Goal: Information Seeking & Learning: Learn about a topic

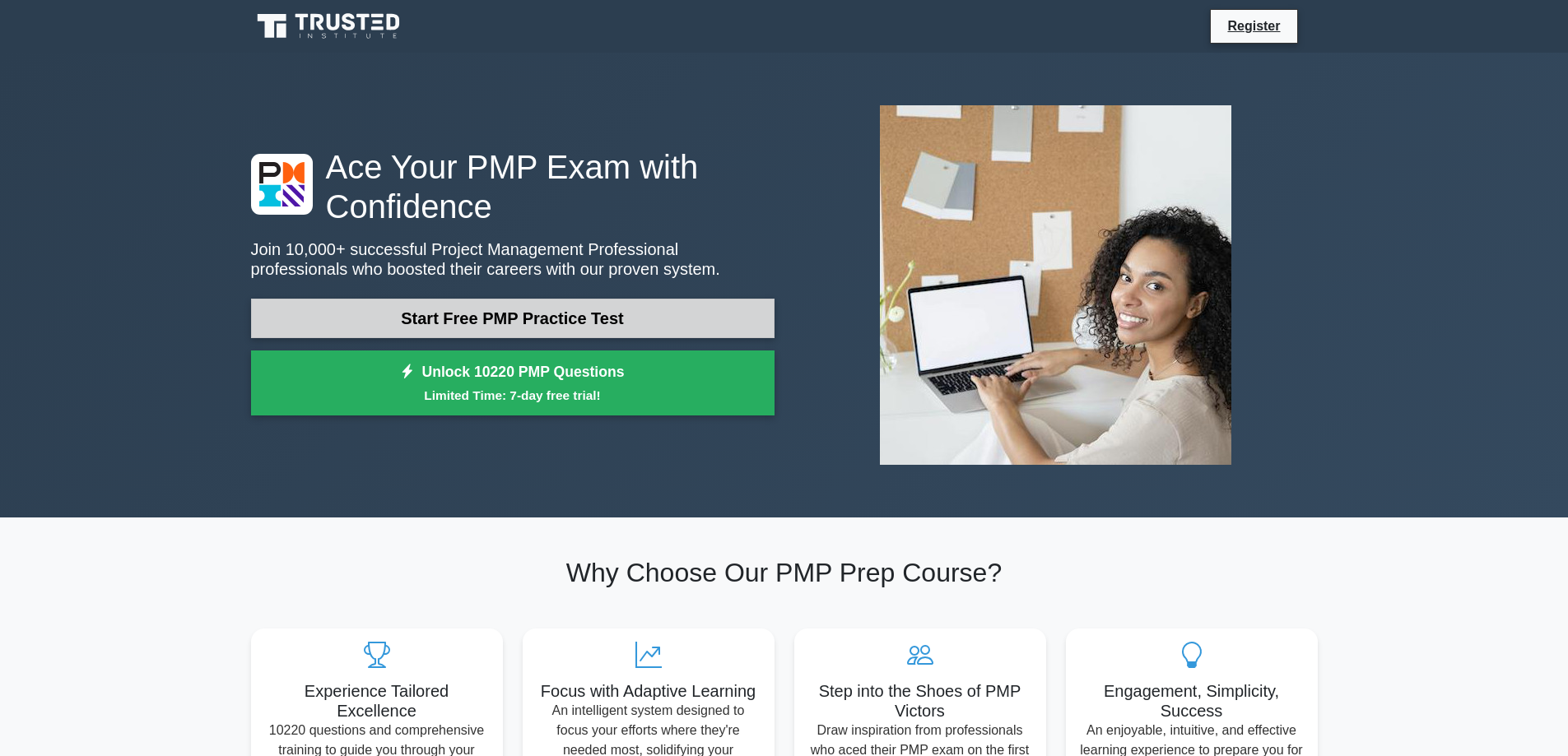
click at [537, 307] on link "Start Free PMP Practice Test" at bounding box center [512, 317] width 524 height 39
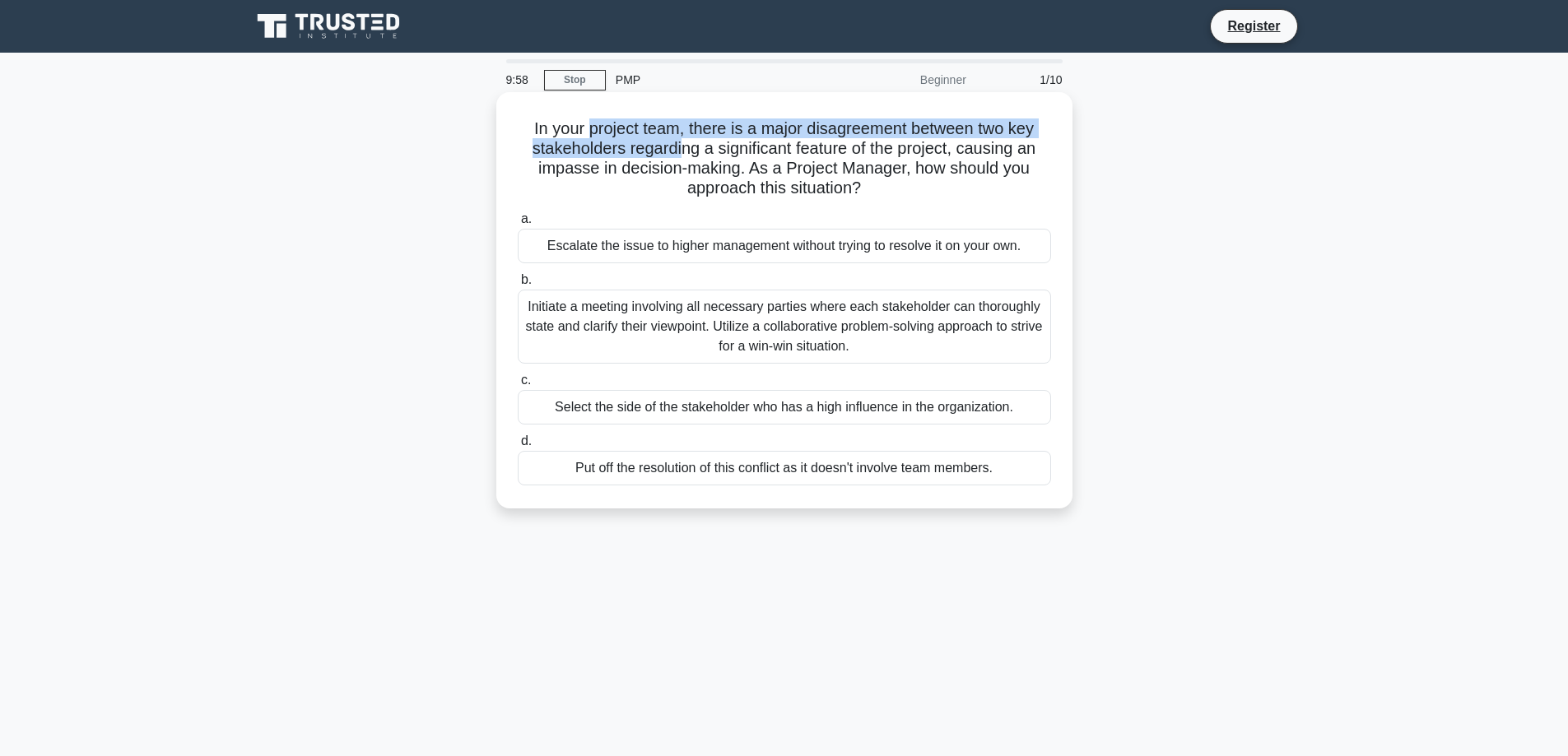
drag, startPoint x: 584, startPoint y: 138, endPoint x: 681, endPoint y: 142, distance: 97.1
click at [681, 142] on h5 "In your project team, there is a major disagreement between two key stakeholder…" at bounding box center [784, 158] width 537 height 81
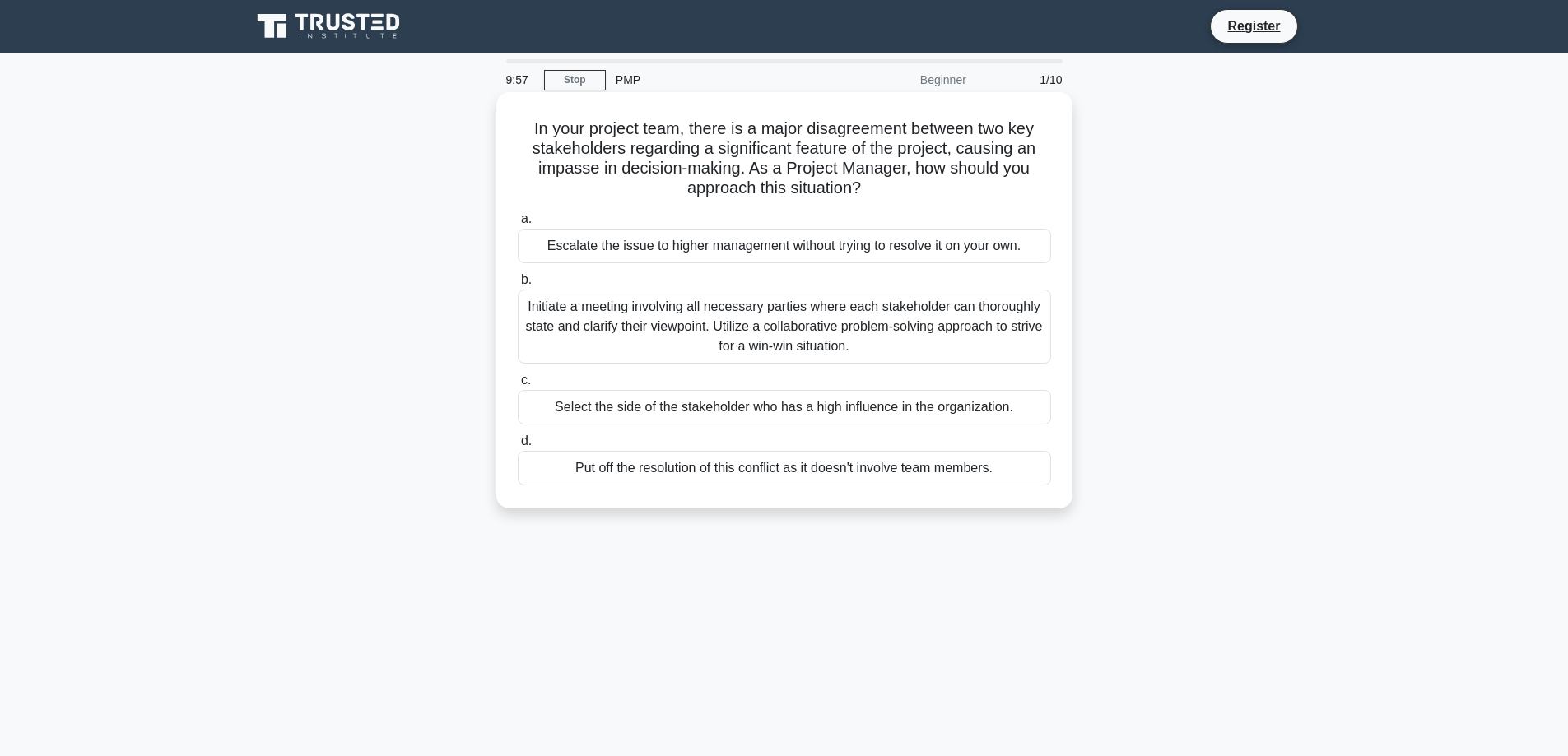
click at [764, 141] on h5 "In your project team, there is a major disagreement between two key stakeholder…" at bounding box center [784, 158] width 537 height 81
drag, startPoint x: 611, startPoint y: 170, endPoint x: 710, endPoint y: 170, distance: 99.0
click at [710, 170] on h5 "In your project team, there is a major disagreement between two key stakeholder…" at bounding box center [784, 158] width 537 height 81
click at [765, 169] on h5 "In your project team, there is a major disagreement between two key stakeholder…" at bounding box center [784, 158] width 537 height 81
click at [639, 238] on div "Escalate the issue to higher management without trying to resolve it on your ow…" at bounding box center [784, 246] width 533 height 34
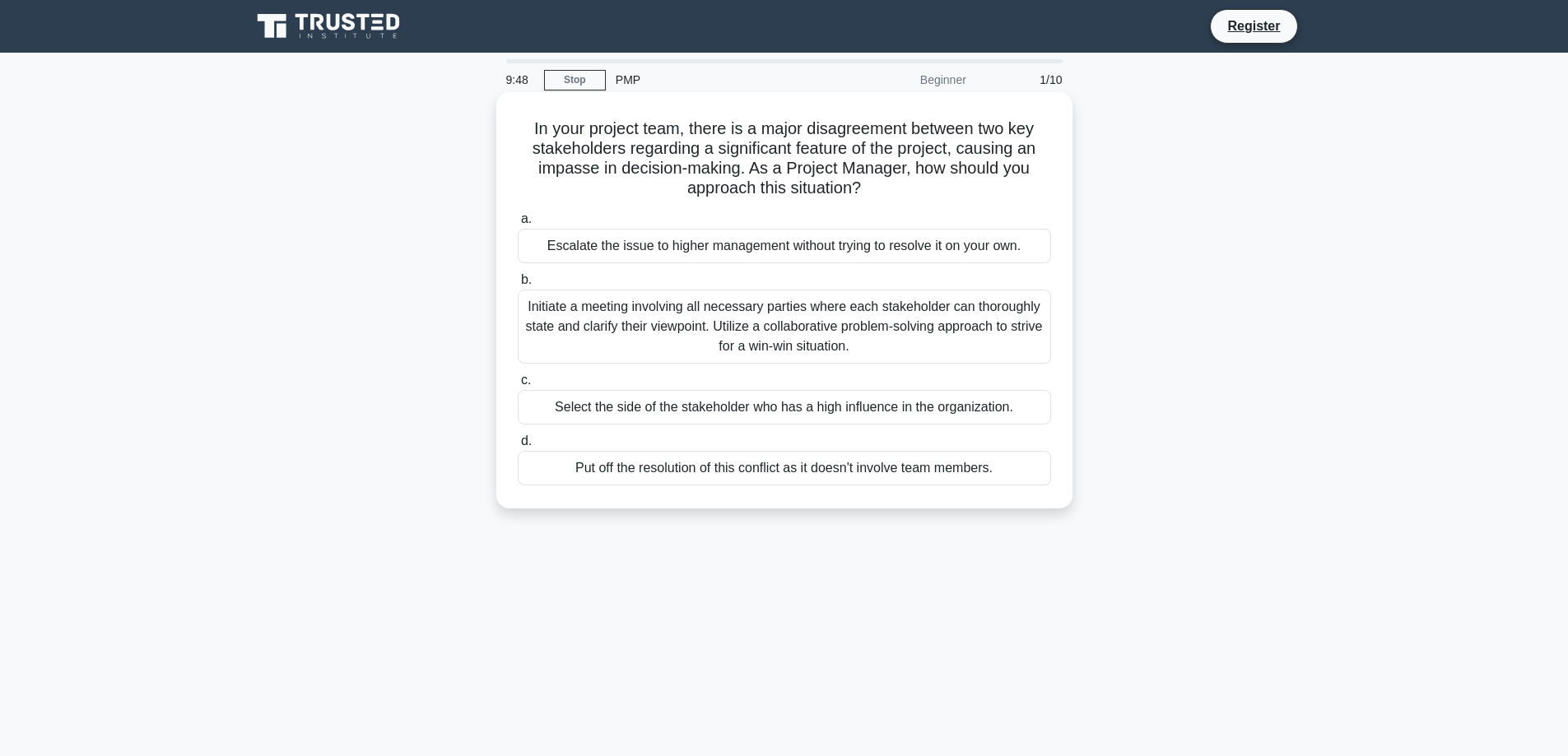
click at [518, 225] on input "a. Escalate the issue to higher management without trying to resolve it on your…" at bounding box center [518, 218] width 0 height 10
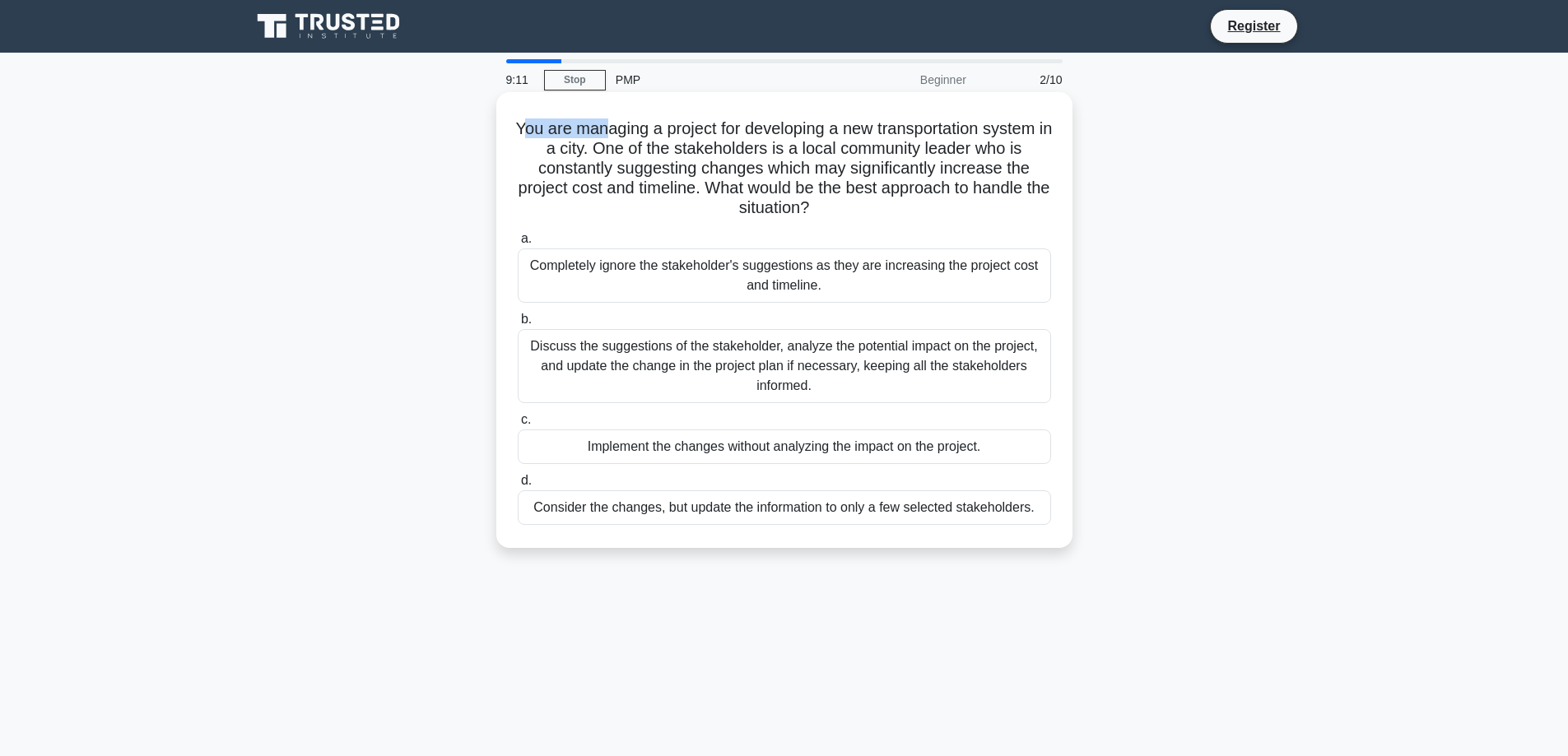
drag, startPoint x: 526, startPoint y: 131, endPoint x: 609, endPoint y: 118, distance: 84.0
click at [609, 118] on h5 "You are managing a project for developing a new transportation system in a city…" at bounding box center [784, 168] width 537 height 100
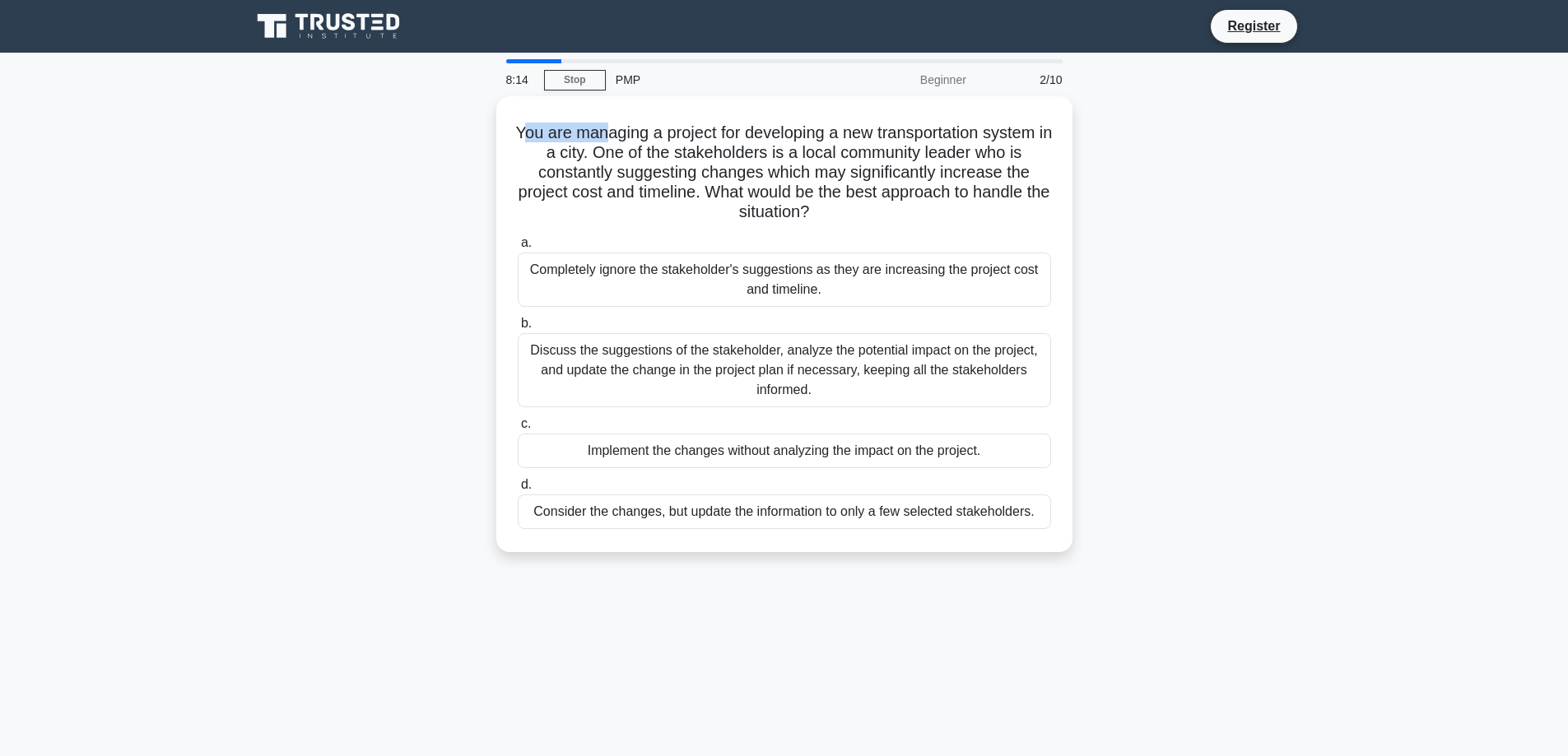
drag, startPoint x: 835, startPoint y: 206, endPoint x: 495, endPoint y: 133, distance: 347.7
click at [495, 133] on div "You are managing a project for developing a new transportation system in a city…" at bounding box center [784, 334] width 1086 height 476
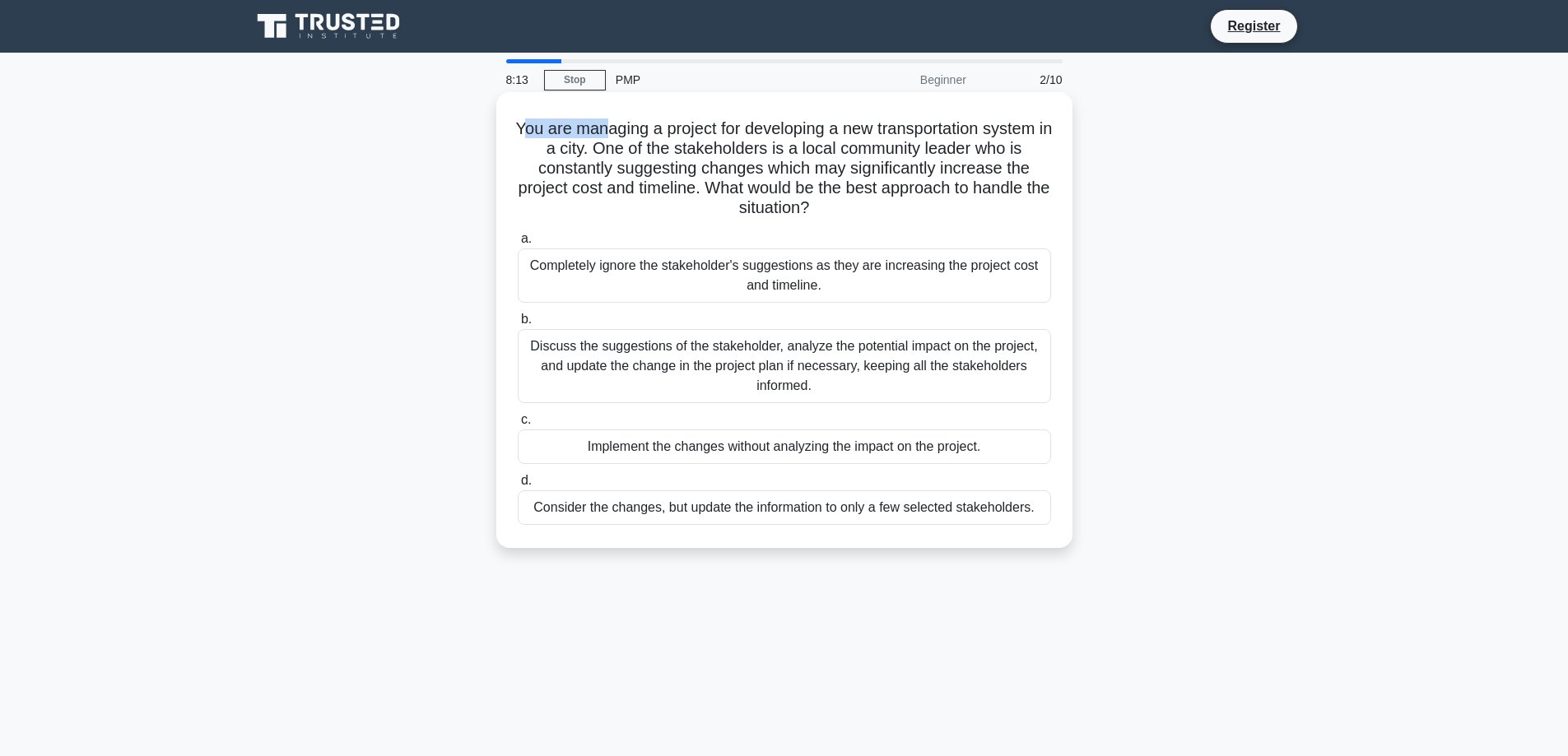
click at [642, 201] on h5 "You are managing a project for developing a new transportation system in a city…" at bounding box center [784, 168] width 537 height 100
drag, startPoint x: 826, startPoint y: 208, endPoint x: 512, endPoint y: 124, distance: 325.0
click at [512, 124] on div "You are managing a project for developing a new transportation system in a city…" at bounding box center [784, 320] width 563 height 442
click at [648, 235] on label "a. Completely ignore the stakeholder's suggestions as they are increasing the p…" at bounding box center [784, 266] width 533 height 74
click at [518, 235] on input "a. Completely ignore the stakeholder's suggestions as they are increasing the p…" at bounding box center [518, 238] width 0 height 10
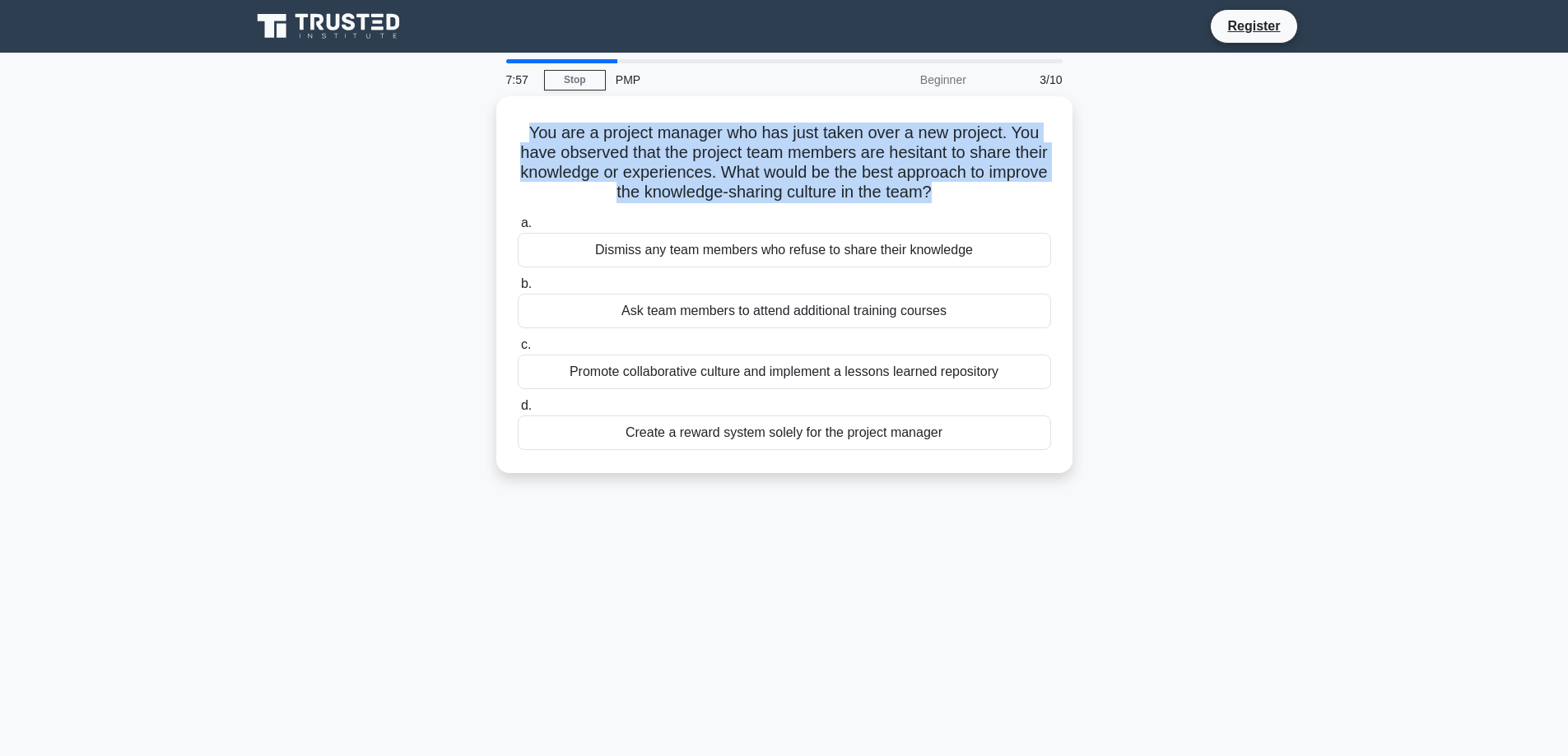
drag, startPoint x: 965, startPoint y: 189, endPoint x: 467, endPoint y: 102, distance: 505.5
click at [467, 102] on div "You are a project manager who has just taken over a new project. You have obser…" at bounding box center [784, 295] width 1086 height 397
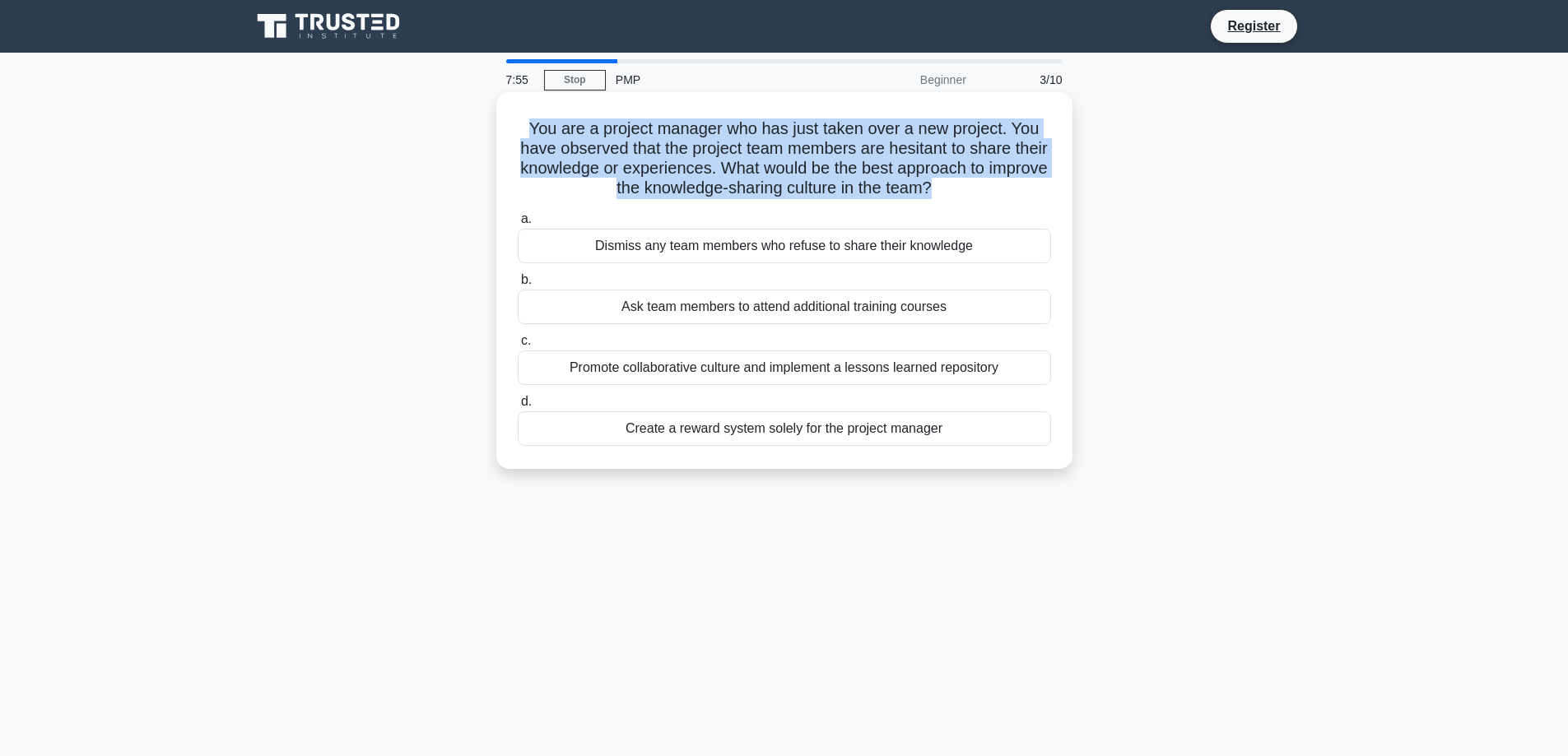
click at [562, 190] on h5 "You are a project manager who has just taken over a new project. You have obser…" at bounding box center [784, 158] width 537 height 81
drag, startPoint x: 970, startPoint y: 186, endPoint x: 527, endPoint y: 128, distance: 446.8
click at [527, 128] on h5 "You are a project manager who has just taken over a new project. You have obser…" at bounding box center [784, 158] width 537 height 81
click at [571, 181] on h5 "You are a project manager who has just taken over a new project. You have obser…" at bounding box center [784, 158] width 537 height 81
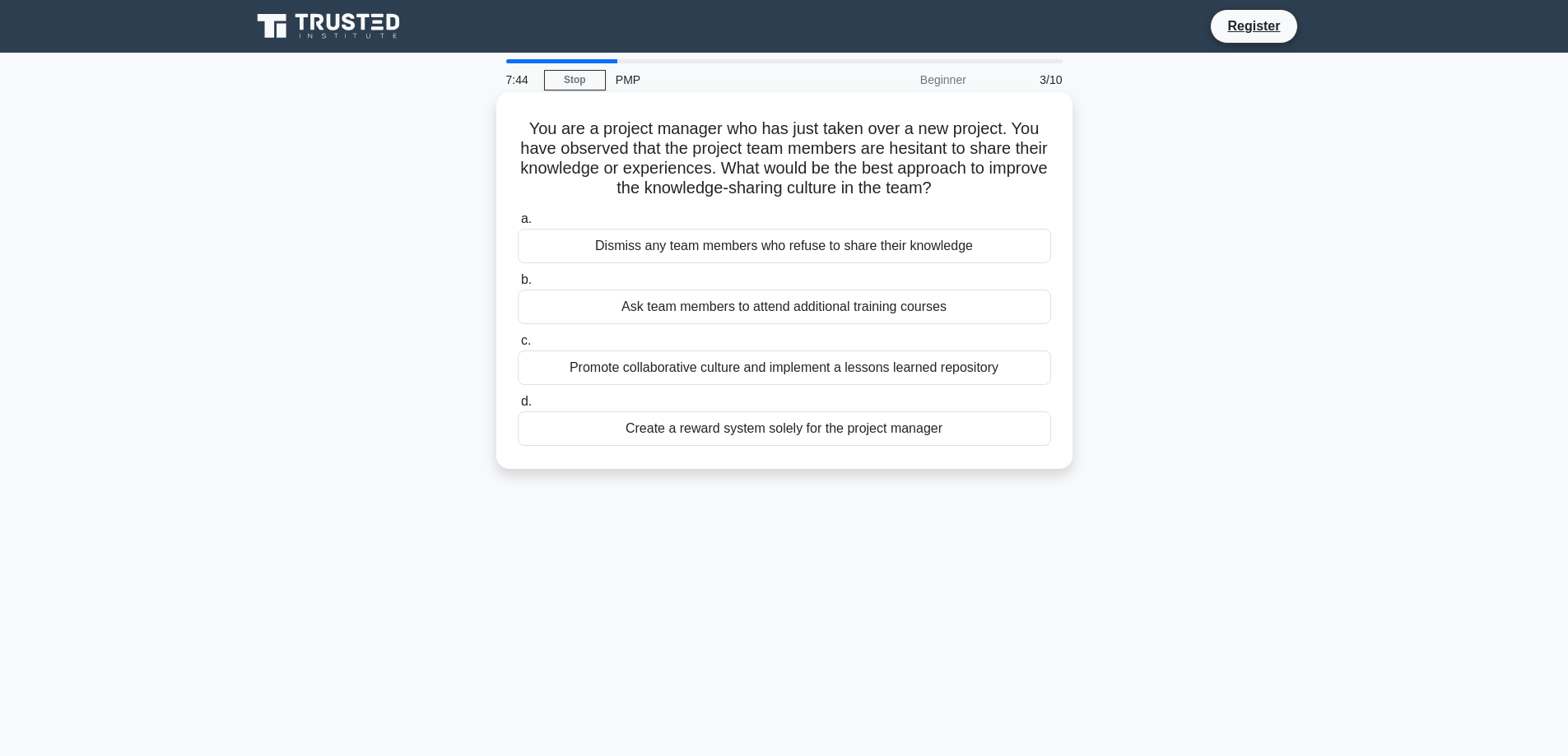
drag, startPoint x: 972, startPoint y: 187, endPoint x: 525, endPoint y: 122, distance: 451.7
click at [525, 122] on h5 "You are a project manager who has just taken over a new project. You have obser…" at bounding box center [784, 158] width 537 height 81
click at [552, 181] on h5 "You are a project manager who has just taken over a new project. You have obser…" at bounding box center [784, 158] width 537 height 81
